Goal: Information Seeking & Learning: Learn about a topic

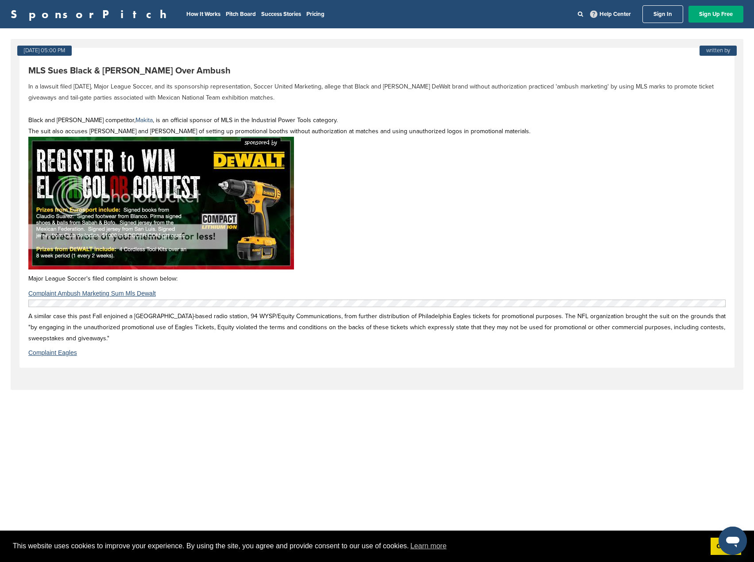
click at [28, 290] on link "Complaint Ambush Marketing Sum Mls Dewalt" at bounding box center [376, 293] width 697 height 7
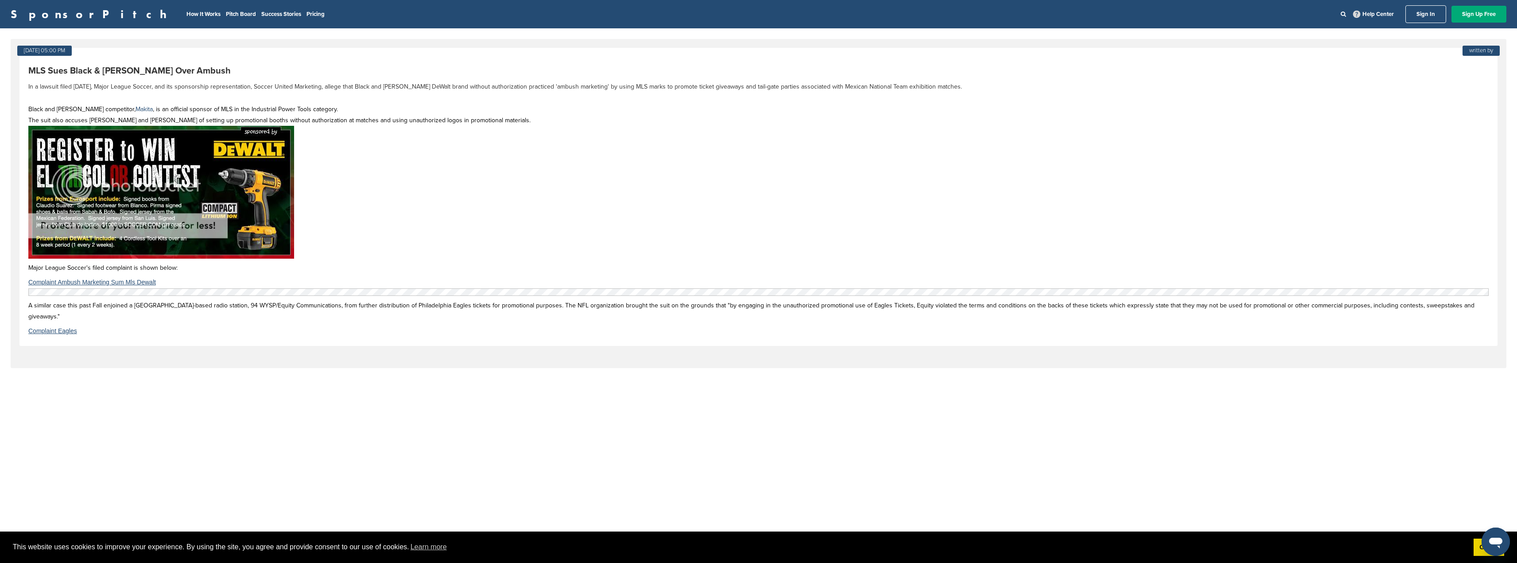
click at [347, 179] on p at bounding box center [758, 194] width 1460 height 136
